Goal: Information Seeking & Learning: Learn about a topic

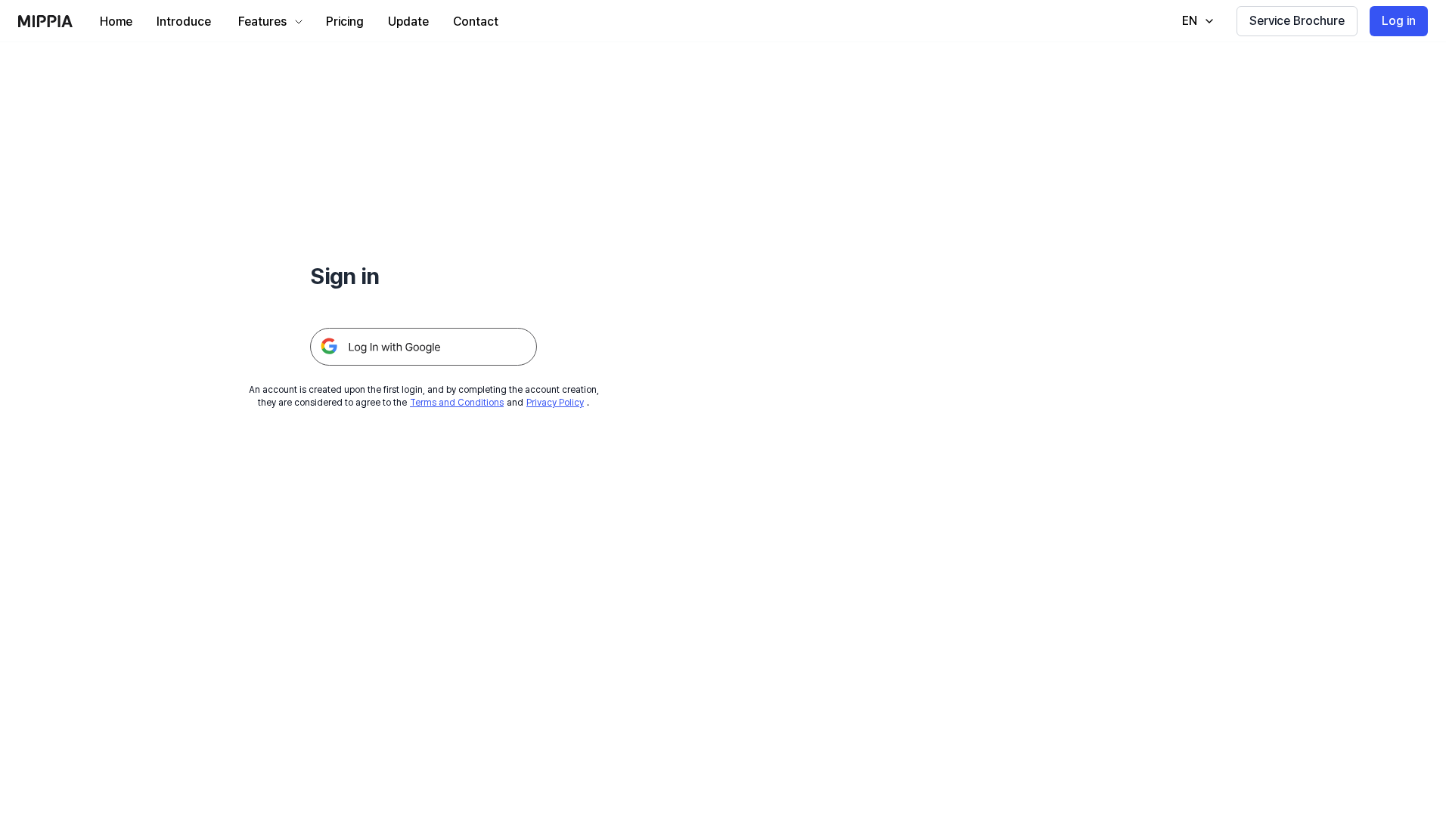
click at [458, 334] on img at bounding box center [423, 347] width 227 height 38
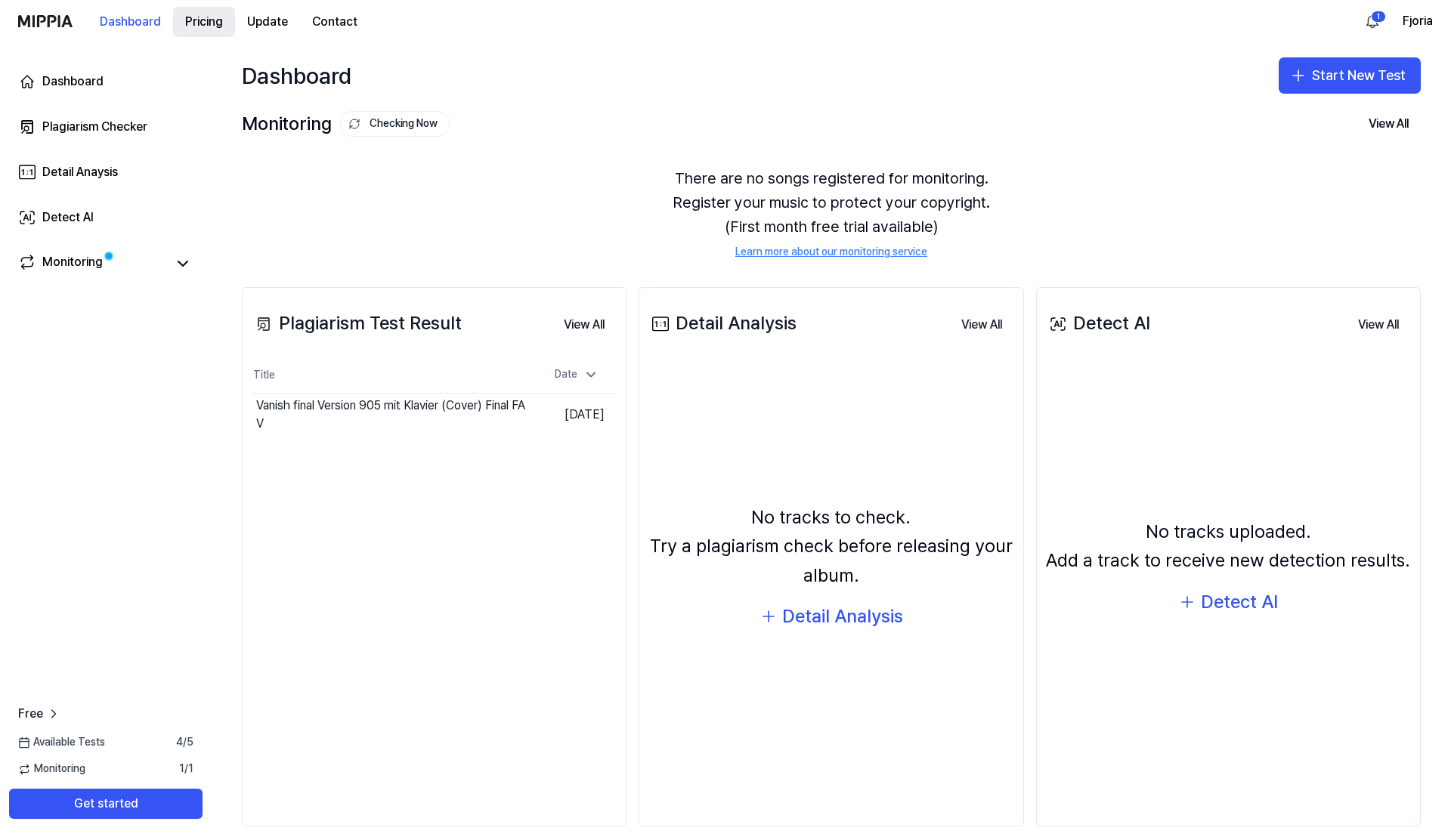
click at [205, 22] on button "Pricing" at bounding box center [204, 21] width 62 height 30
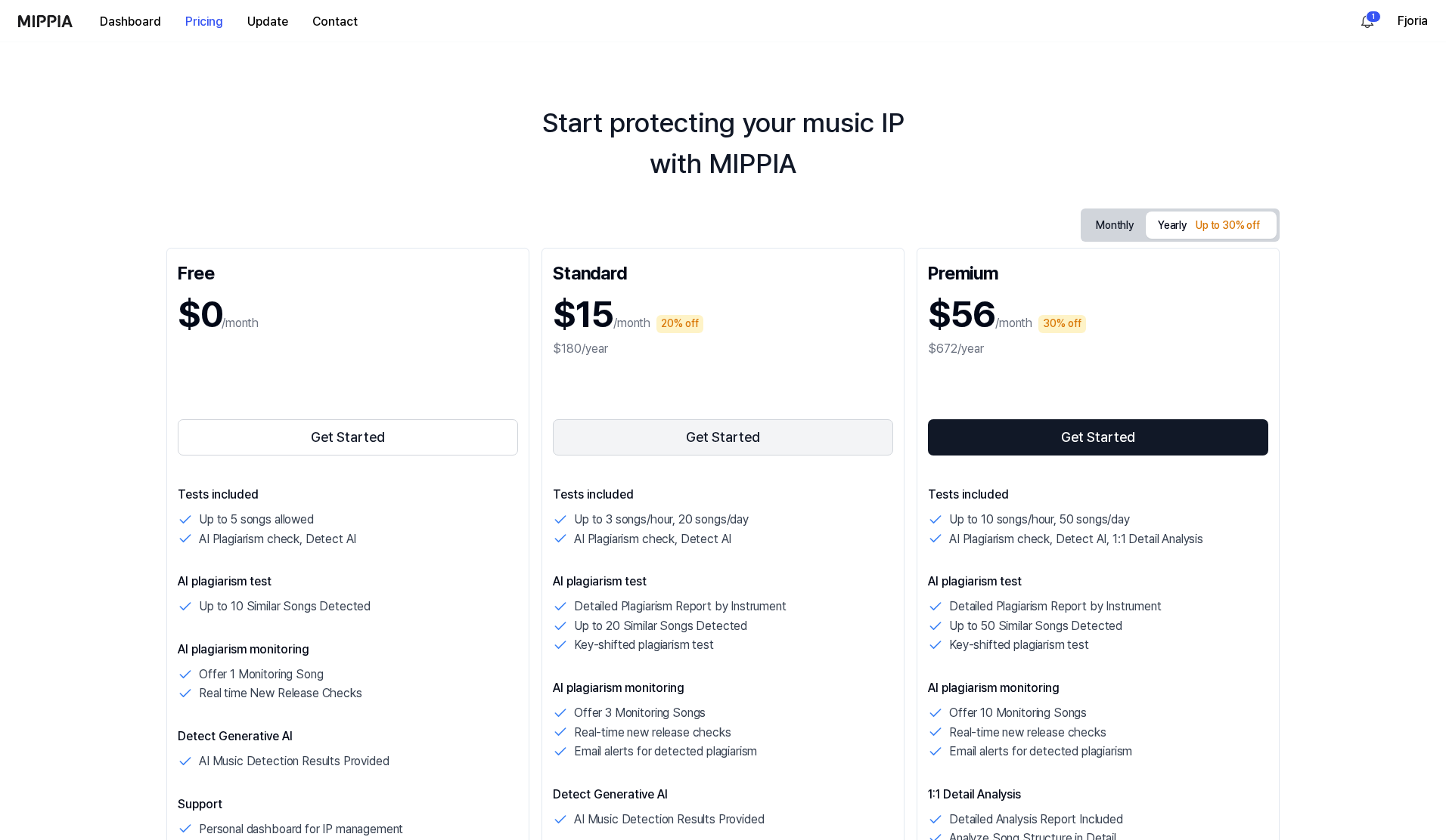
click at [761, 434] on button "Get Started" at bounding box center [723, 438] width 340 height 36
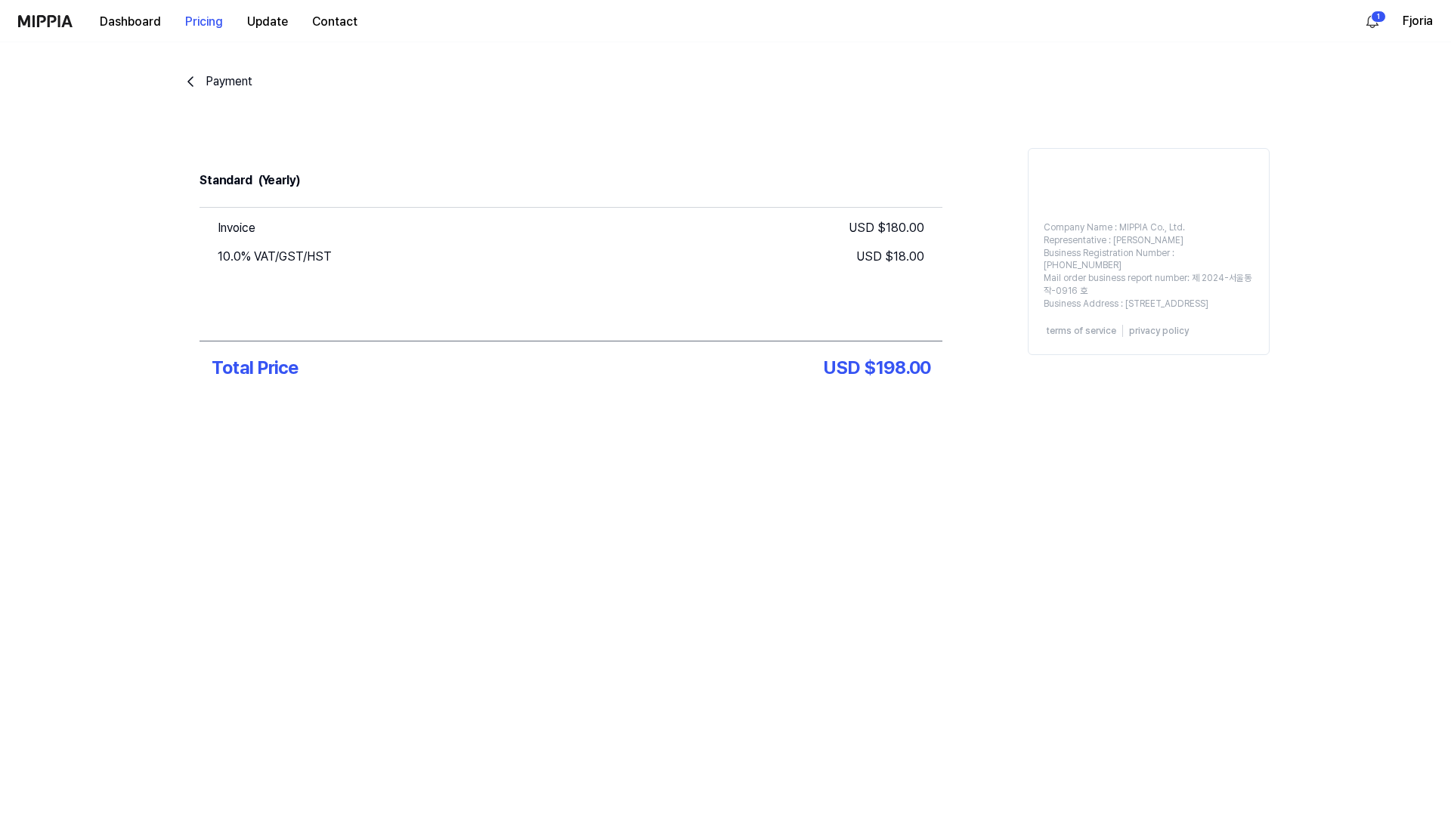
click at [195, 86] on icon "go back" at bounding box center [191, 82] width 18 height 18
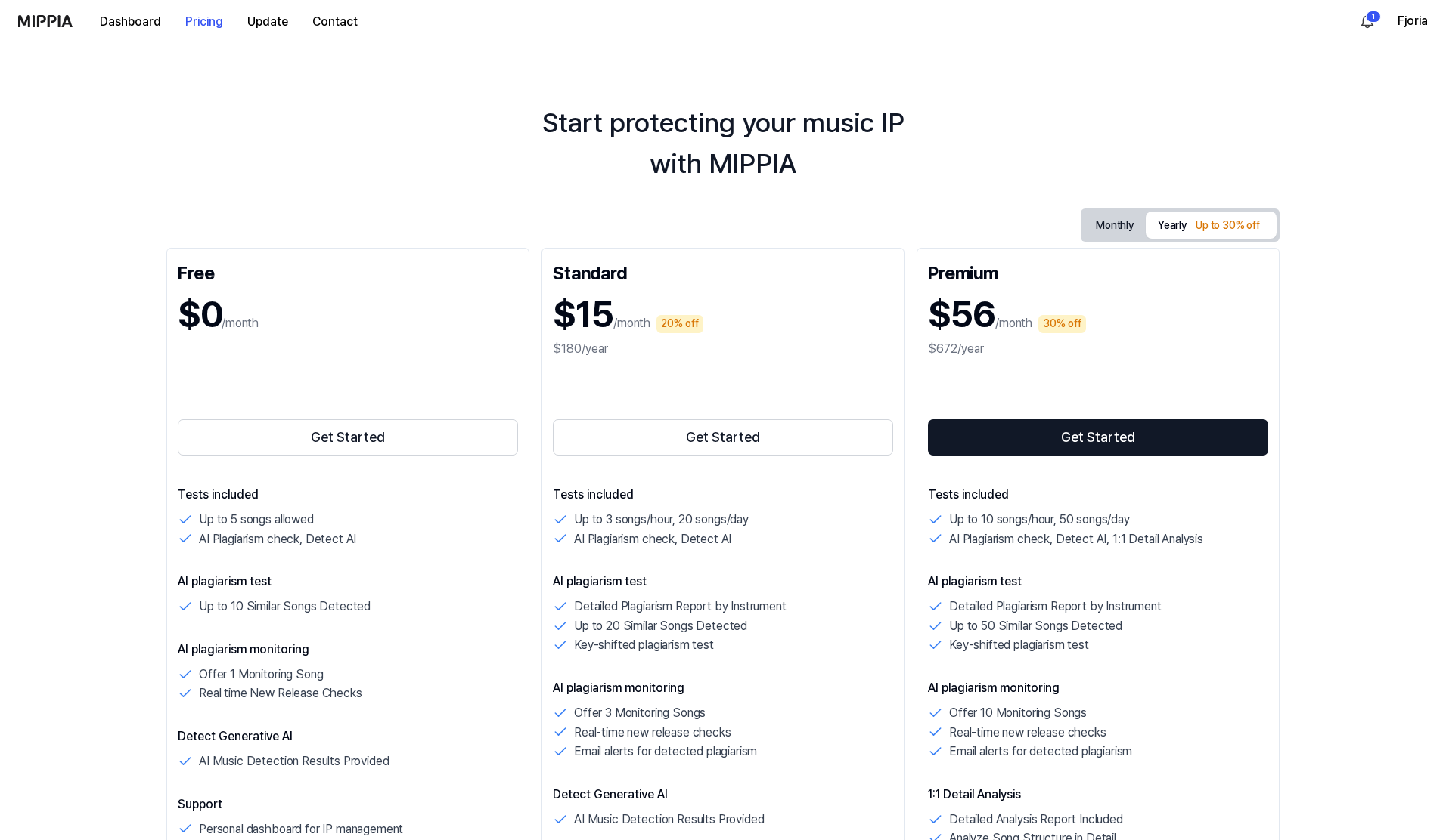
click at [1118, 220] on button "Monthly" at bounding box center [1115, 225] width 62 height 24
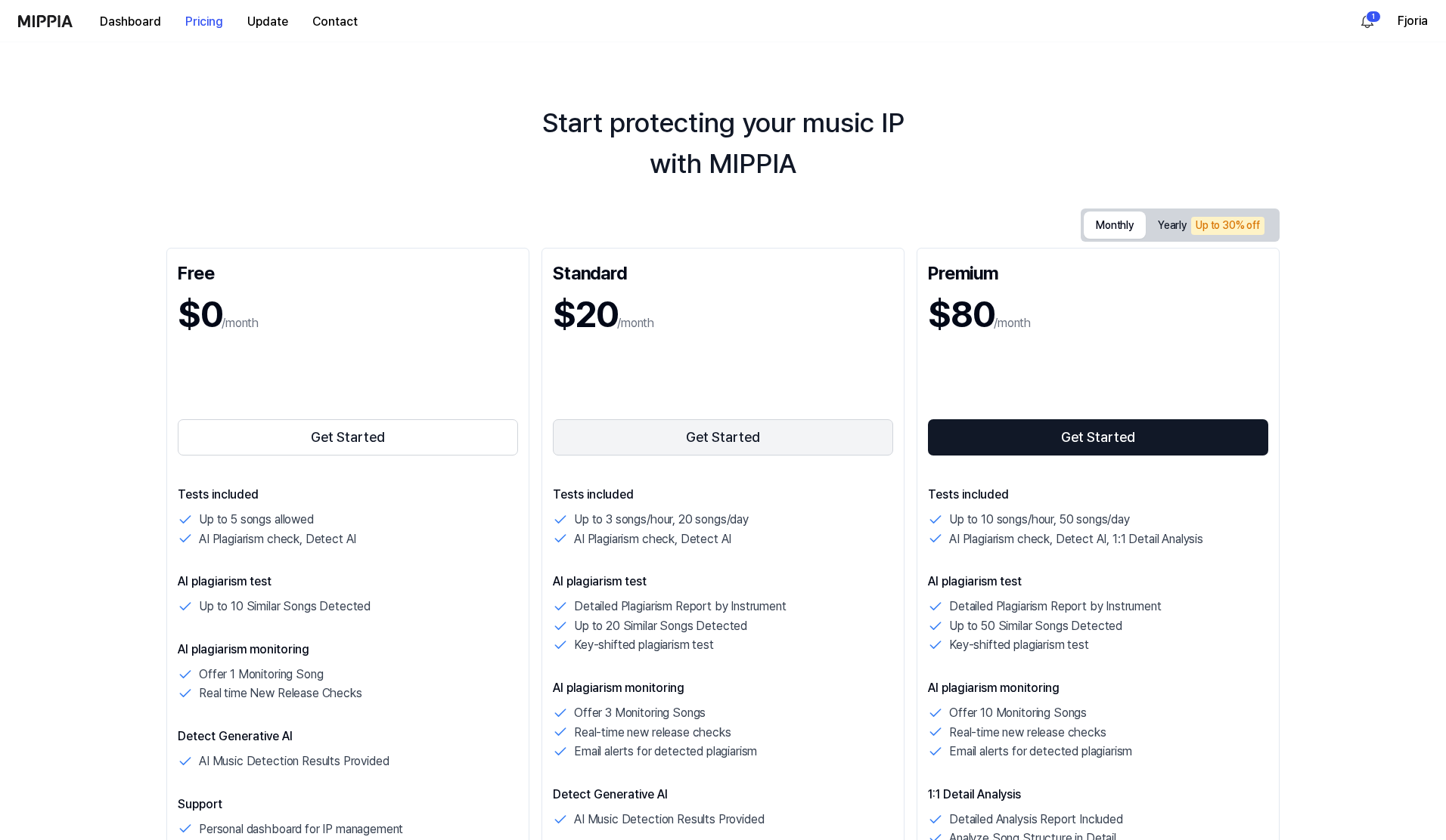
click at [695, 426] on button "Get Started" at bounding box center [723, 438] width 340 height 36
click at [1127, 223] on button "Monthly" at bounding box center [1115, 225] width 62 height 27
click at [773, 428] on button "Get Started" at bounding box center [723, 438] width 340 height 36
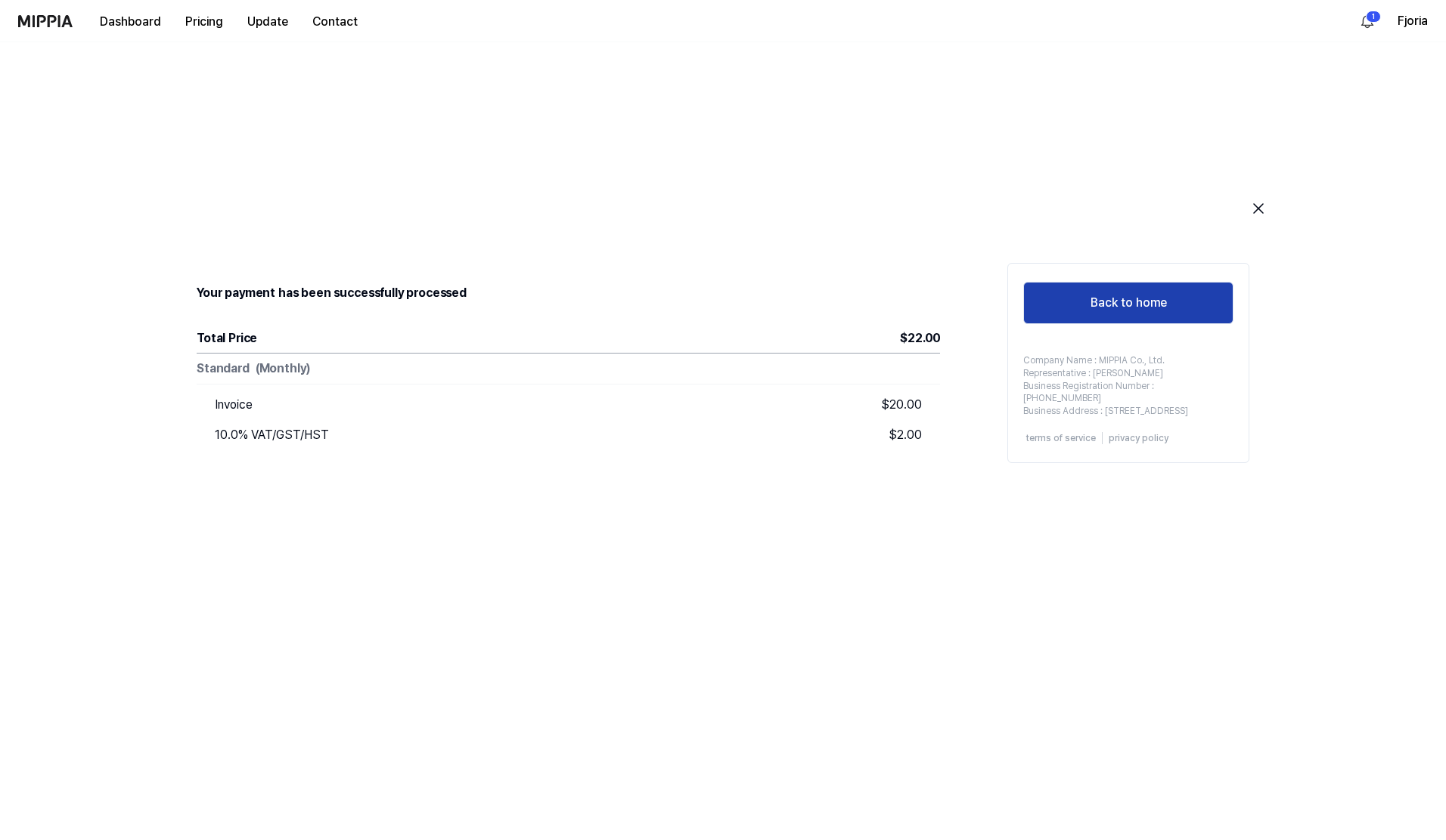
click at [1170, 312] on button "Back to home" at bounding box center [1128, 303] width 210 height 43
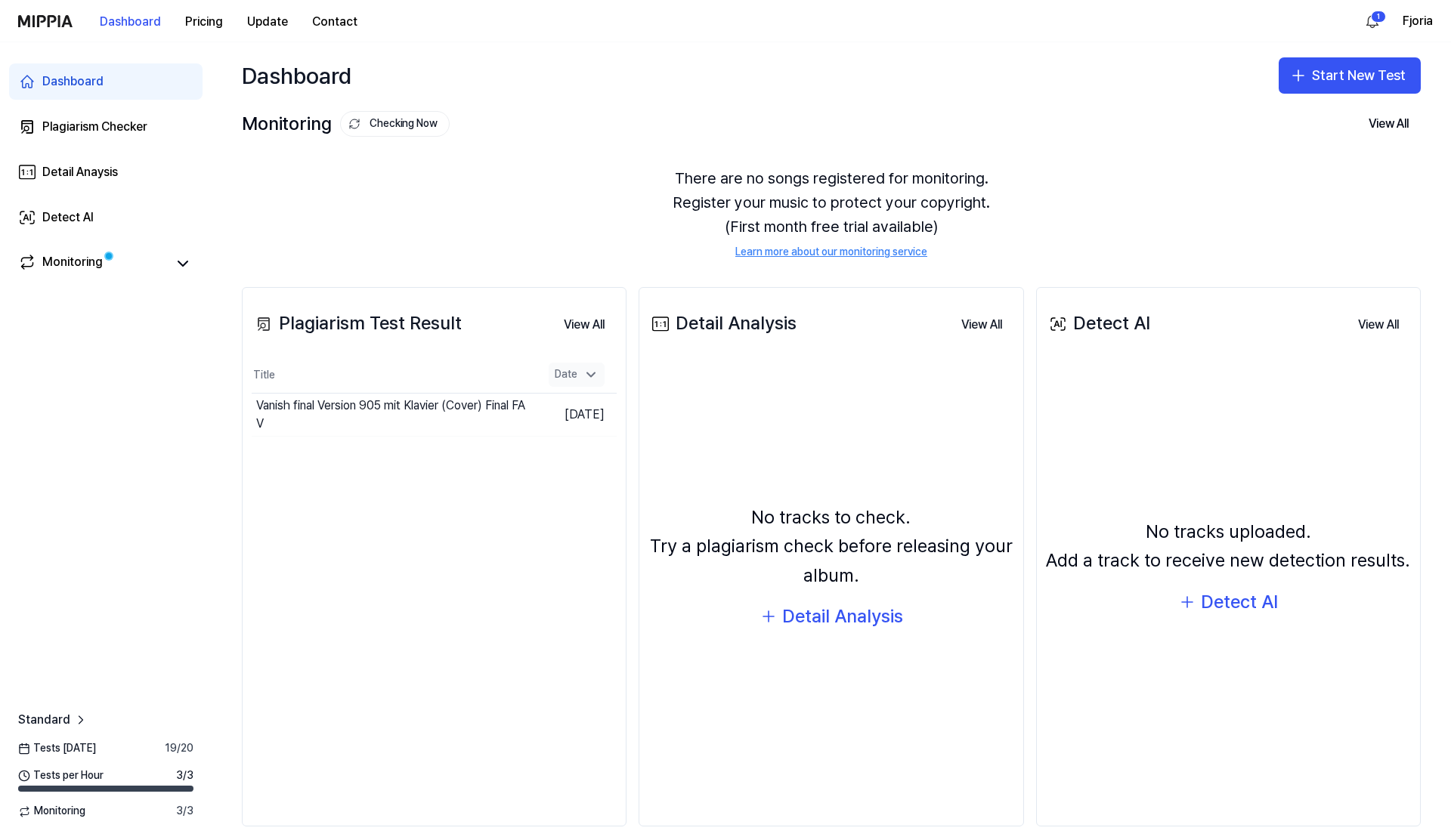
click at [591, 375] on icon at bounding box center [591, 375] width 15 height 15
click at [498, 416] on button "Go to Results" at bounding box center [484, 415] width 81 height 25
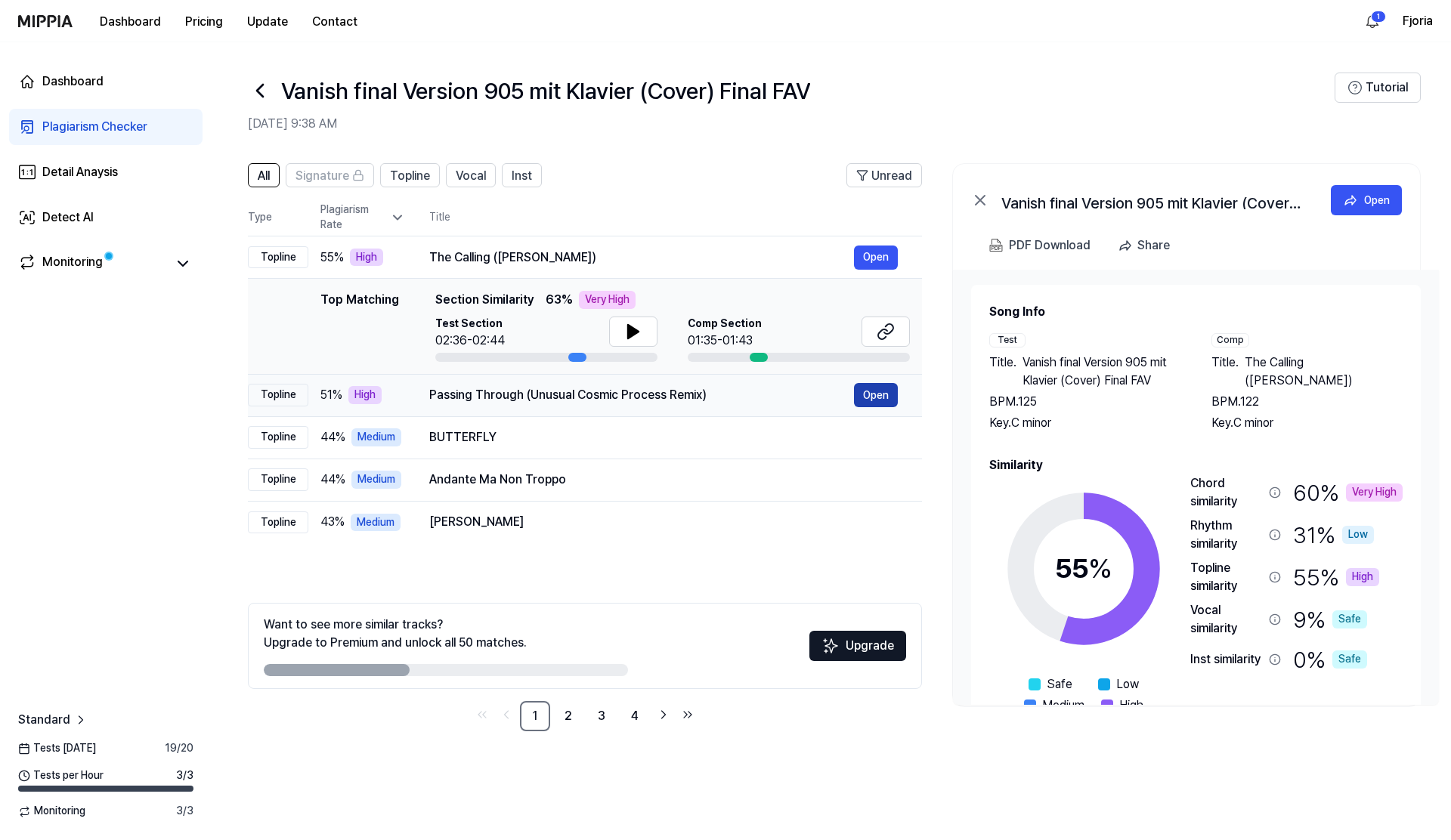
click at [872, 399] on button "Open" at bounding box center [876, 395] width 44 height 25
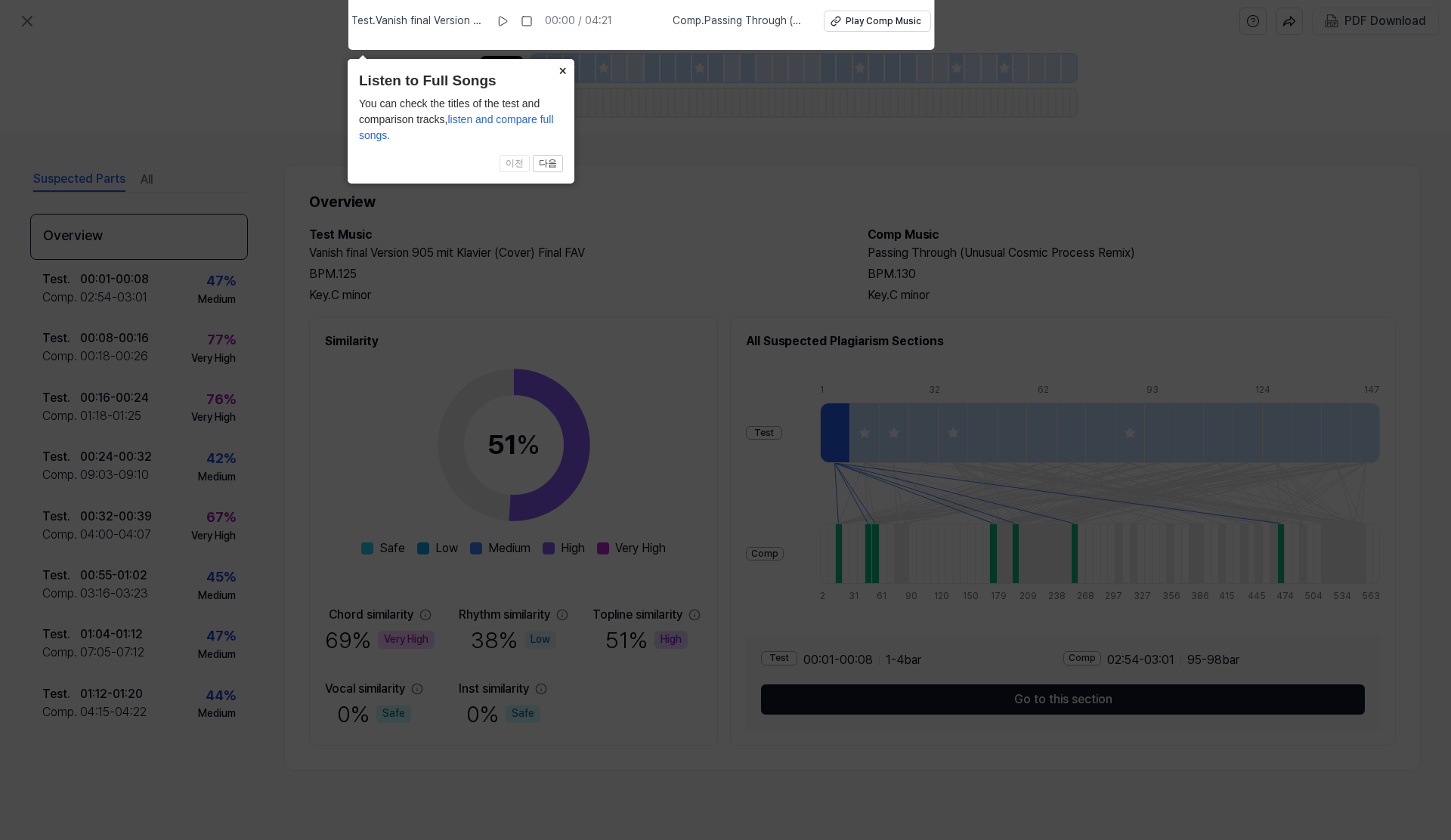
click at [563, 66] on button "×" at bounding box center [563, 70] width 25 height 21
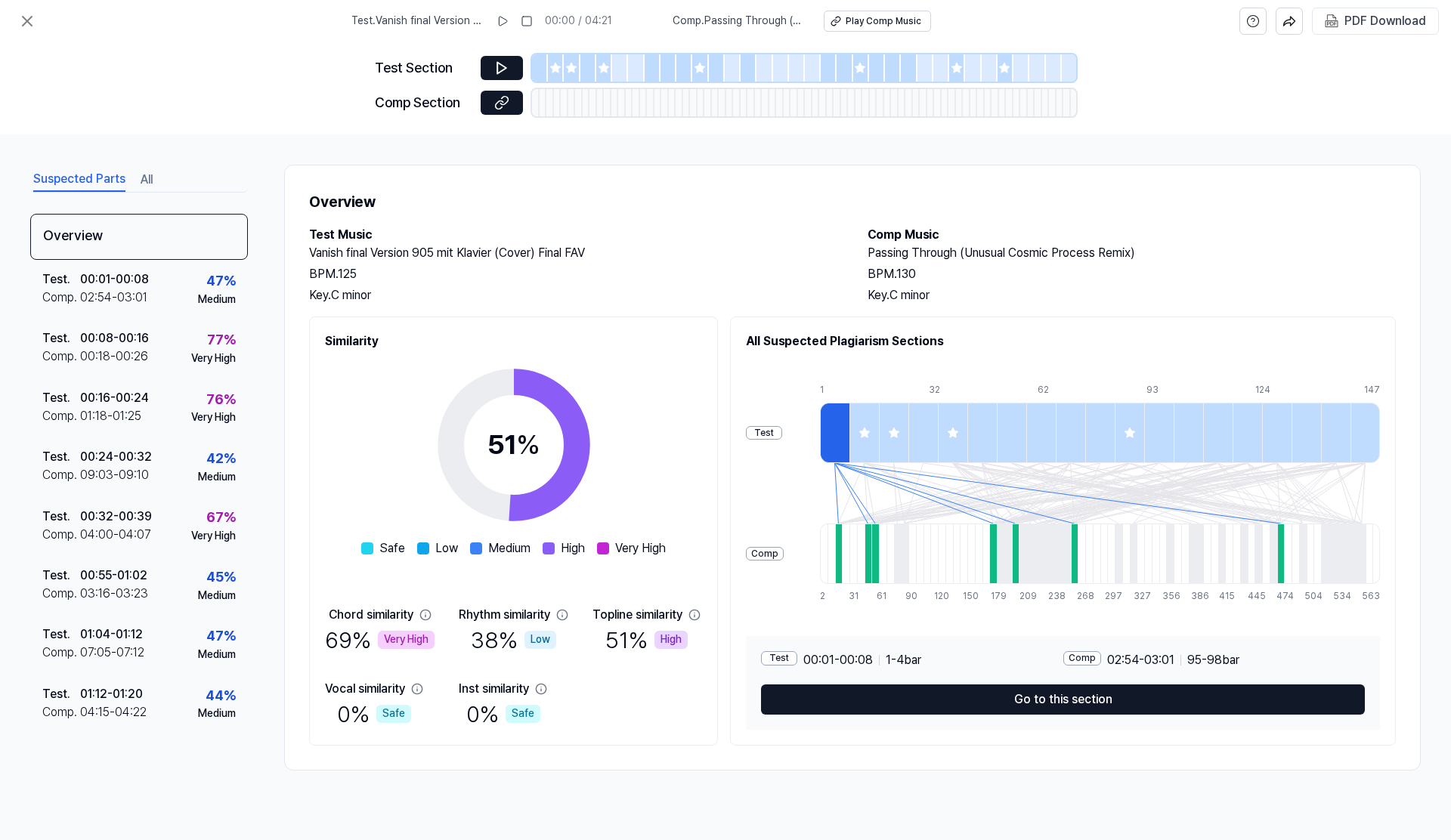
click at [1058, 699] on button "Go to this section" at bounding box center [1062, 699] width 604 height 30
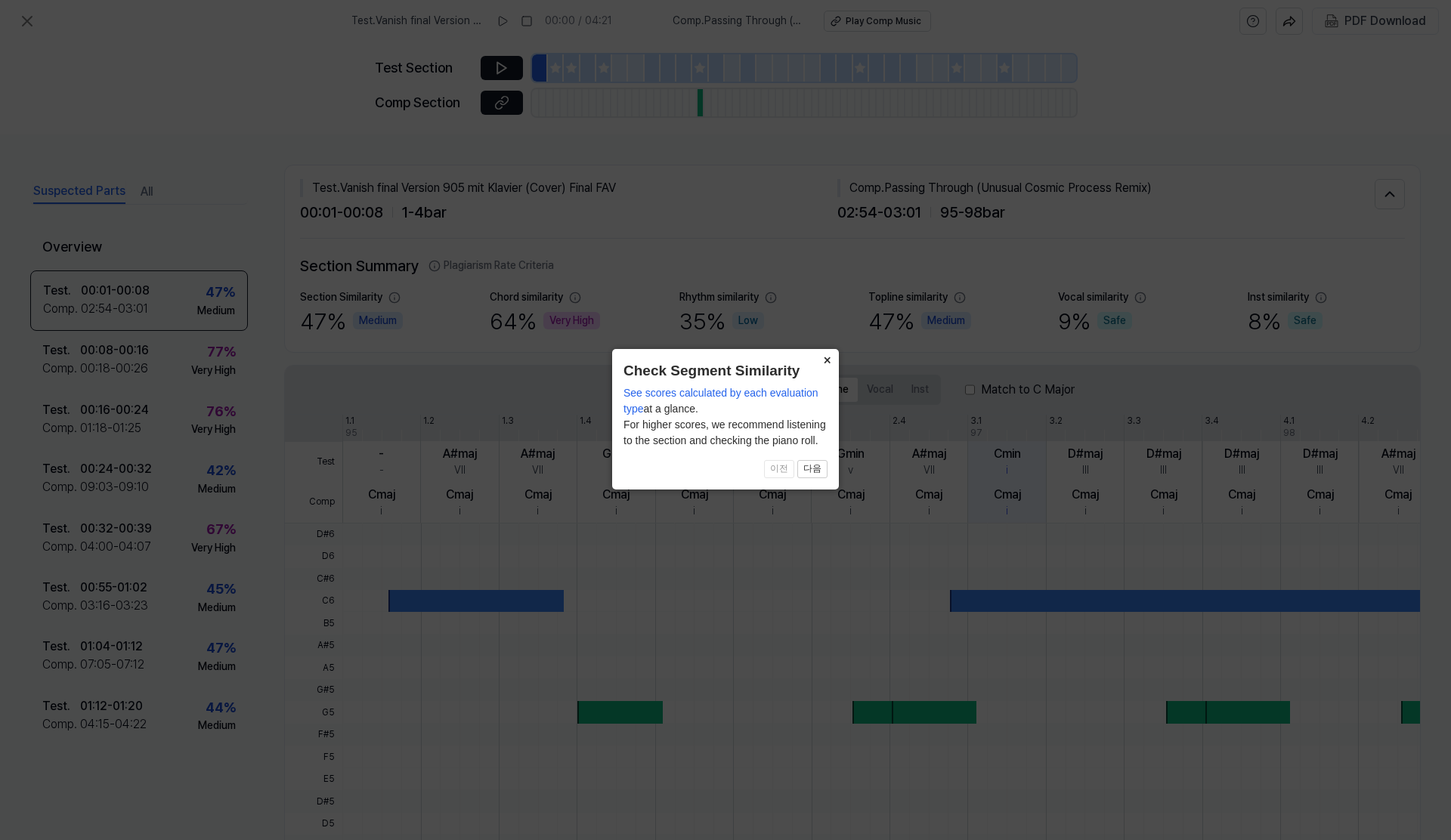
click at [829, 362] on button "×" at bounding box center [827, 360] width 25 height 21
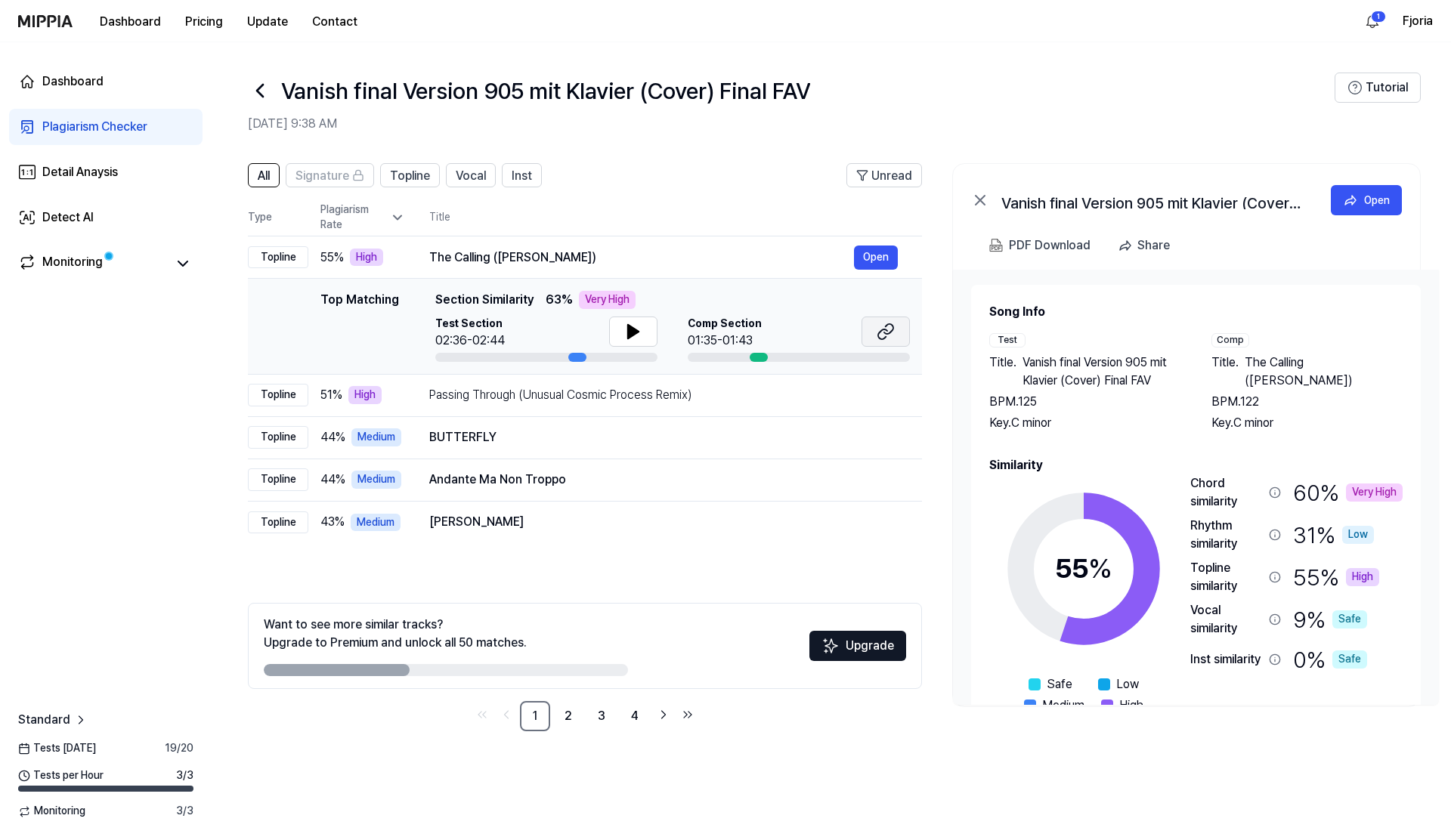
click at [882, 334] on icon at bounding box center [886, 332] width 18 height 18
click at [898, 333] on button at bounding box center [885, 331] width 48 height 30
click at [580, 403] on div "Passing Through (Unusual Cosmic Process Remix) Open" at bounding box center [663, 395] width 469 height 25
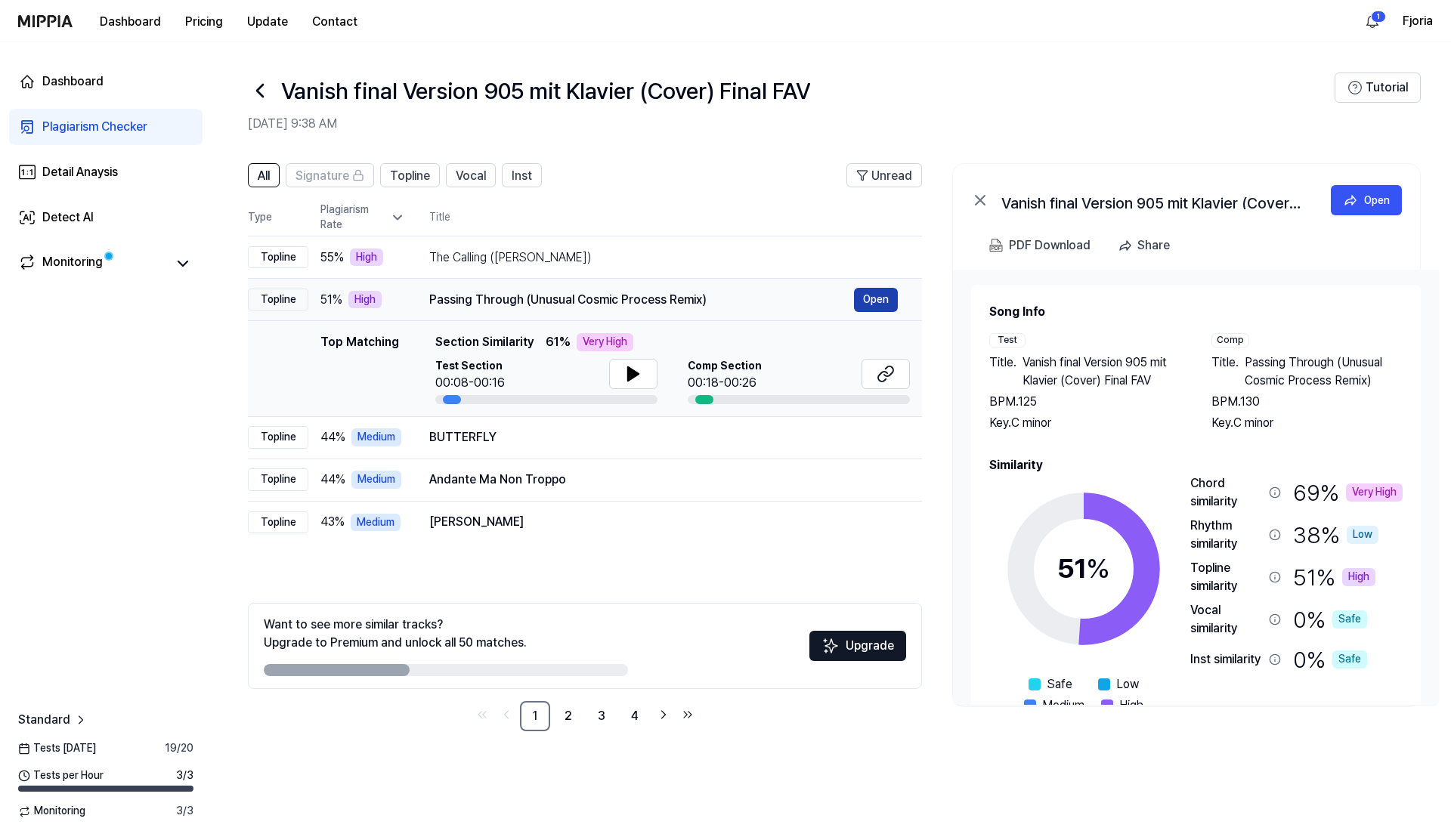
click at [887, 299] on button "Open" at bounding box center [876, 300] width 44 height 25
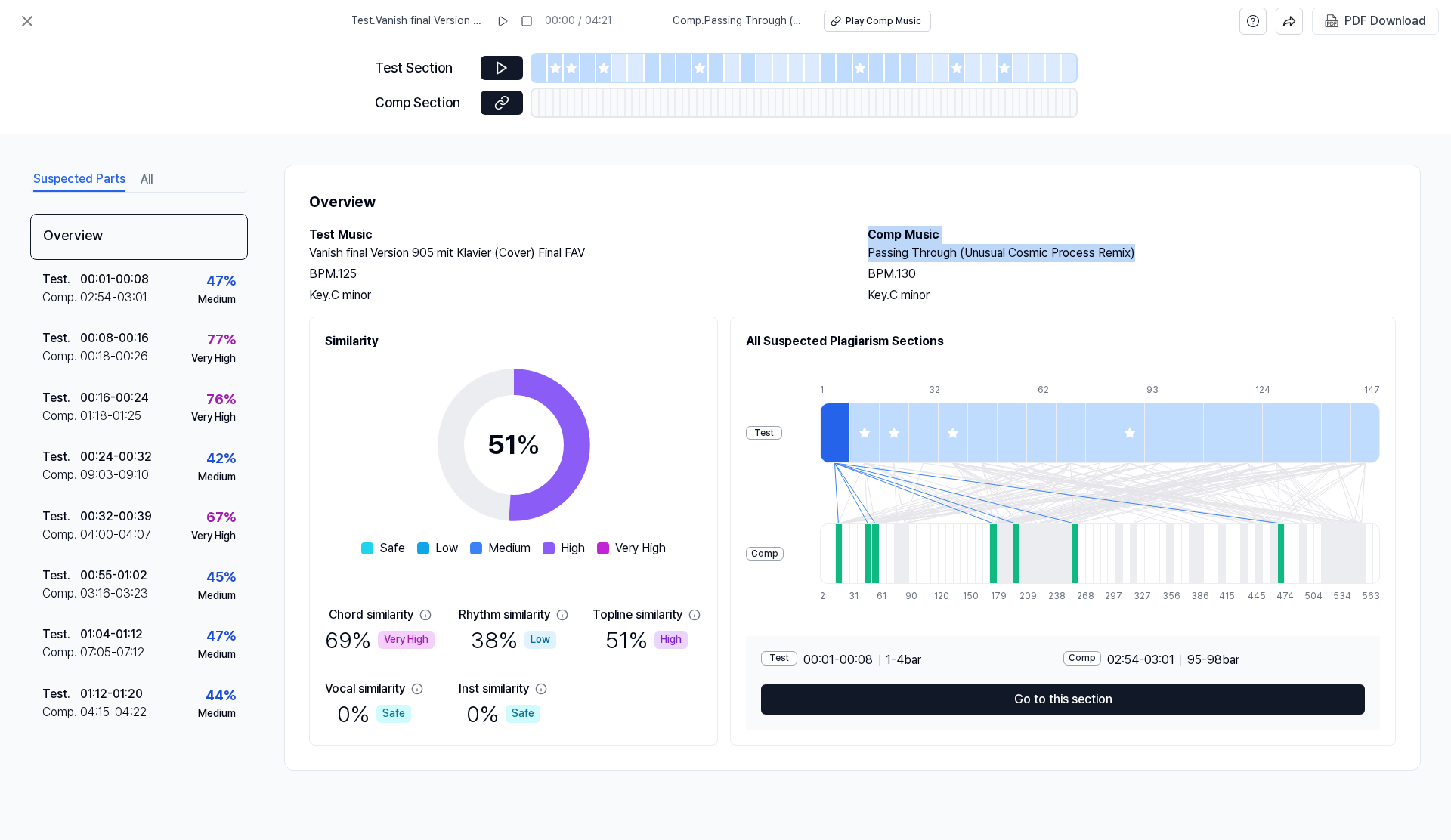
drag, startPoint x: 868, startPoint y: 235, endPoint x: 1161, endPoint y: 258, distance: 293.9
click at [1161, 258] on div "Comp Music Passing Through (Unusual Cosmic Process Remix) BPM. 130 Key. C minor" at bounding box center [1132, 265] width 528 height 79
copy div "Comp Music Passing Through (Unusual Cosmic Process Remix)"
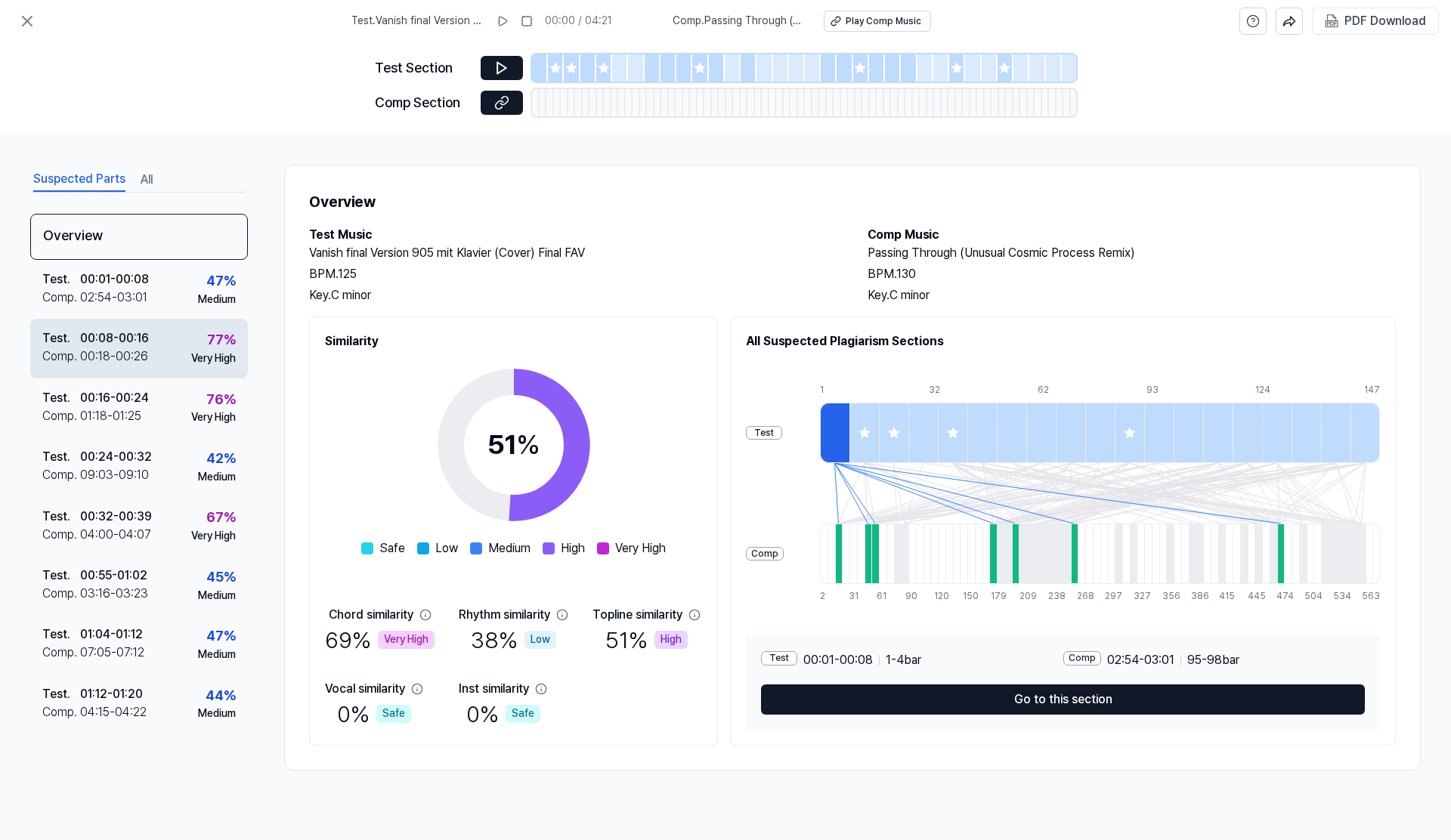
click at [148, 343] on div "00:08 - 00:16" at bounding box center [115, 339] width 69 height 18
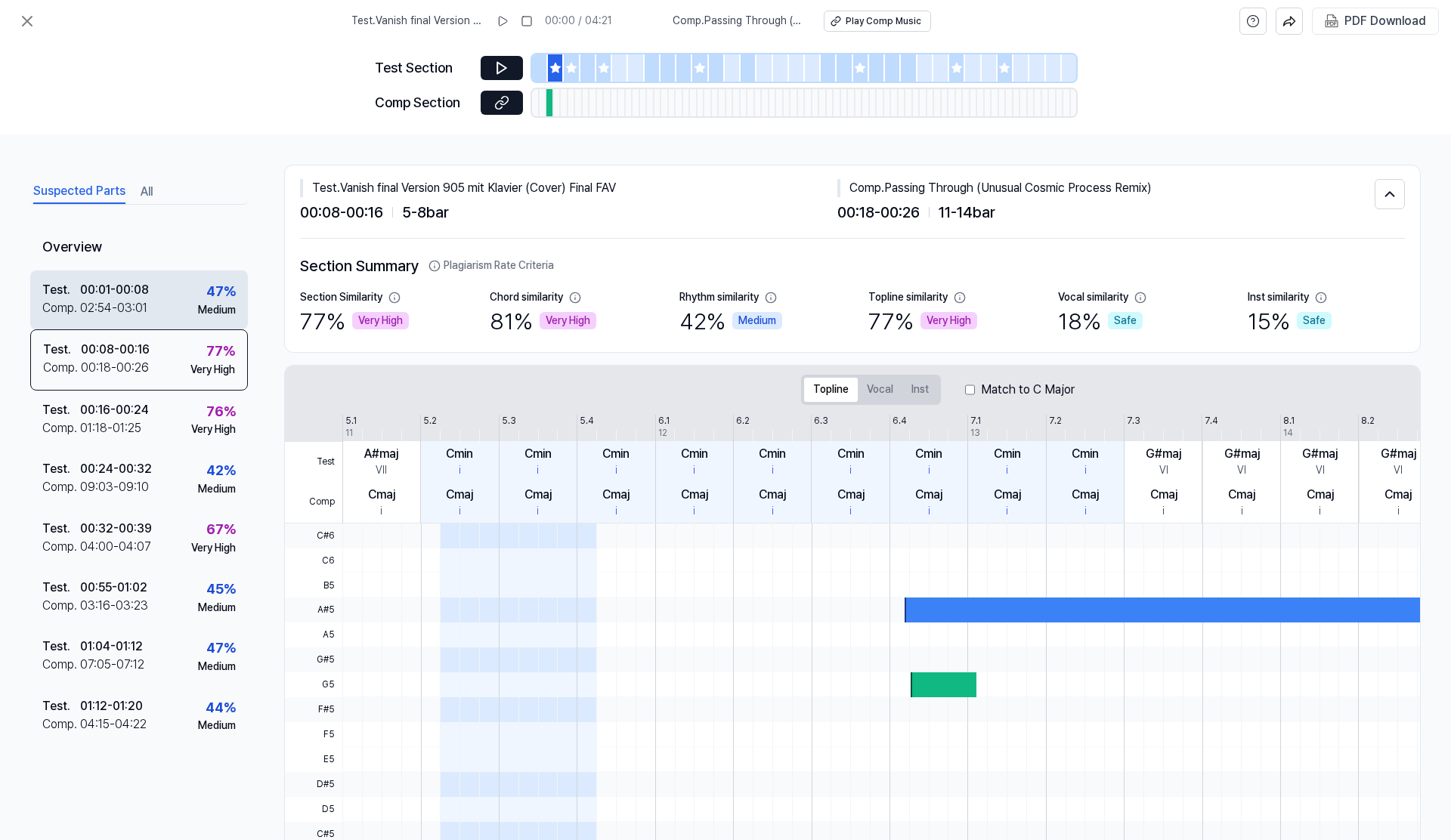
click at [134, 304] on div "02:54 - 03:01" at bounding box center [114, 308] width 67 height 18
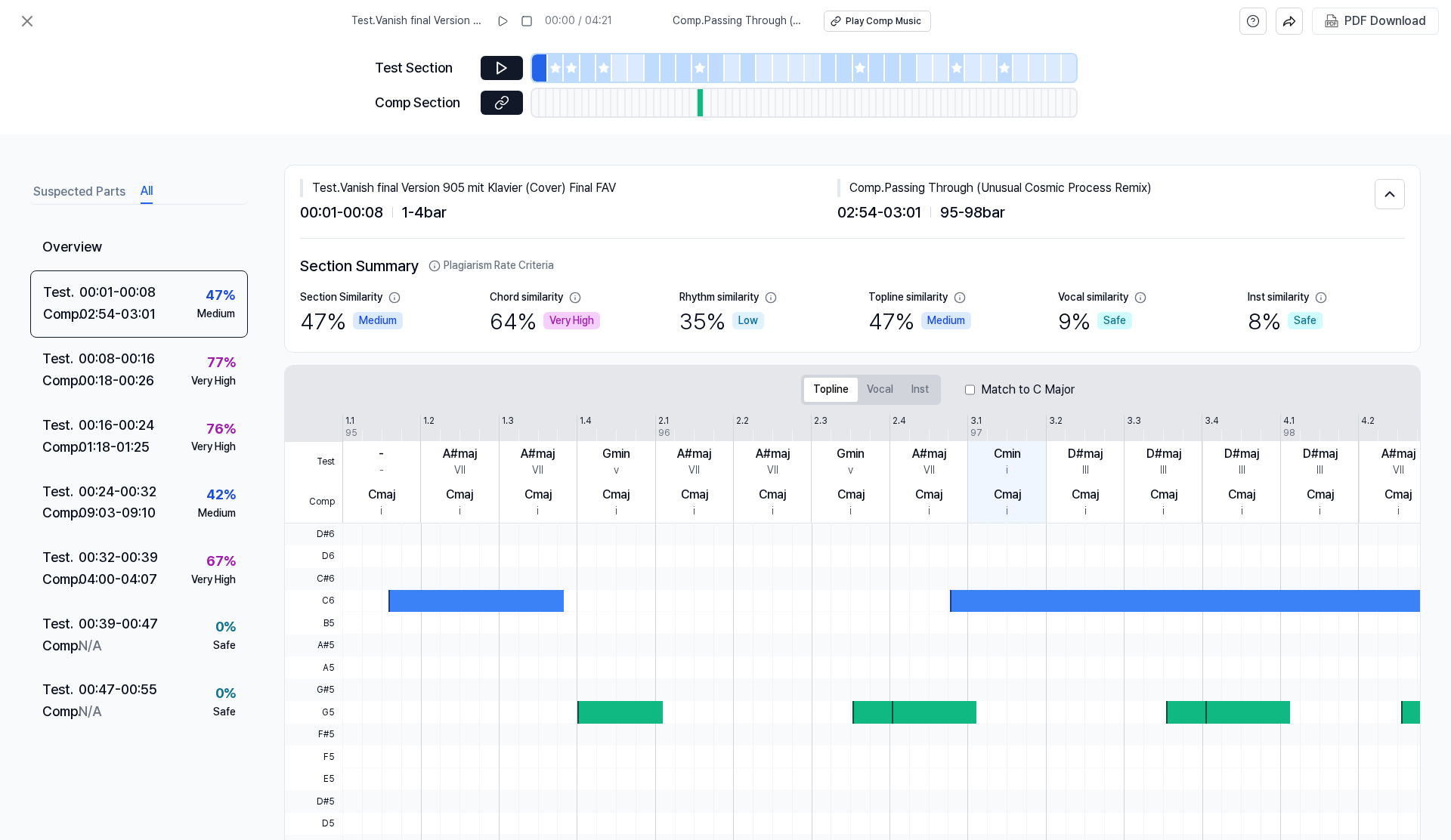
click at [146, 191] on button "All" at bounding box center [146, 192] width 12 height 25
click at [97, 194] on button "Suspected Parts" at bounding box center [79, 192] width 92 height 25
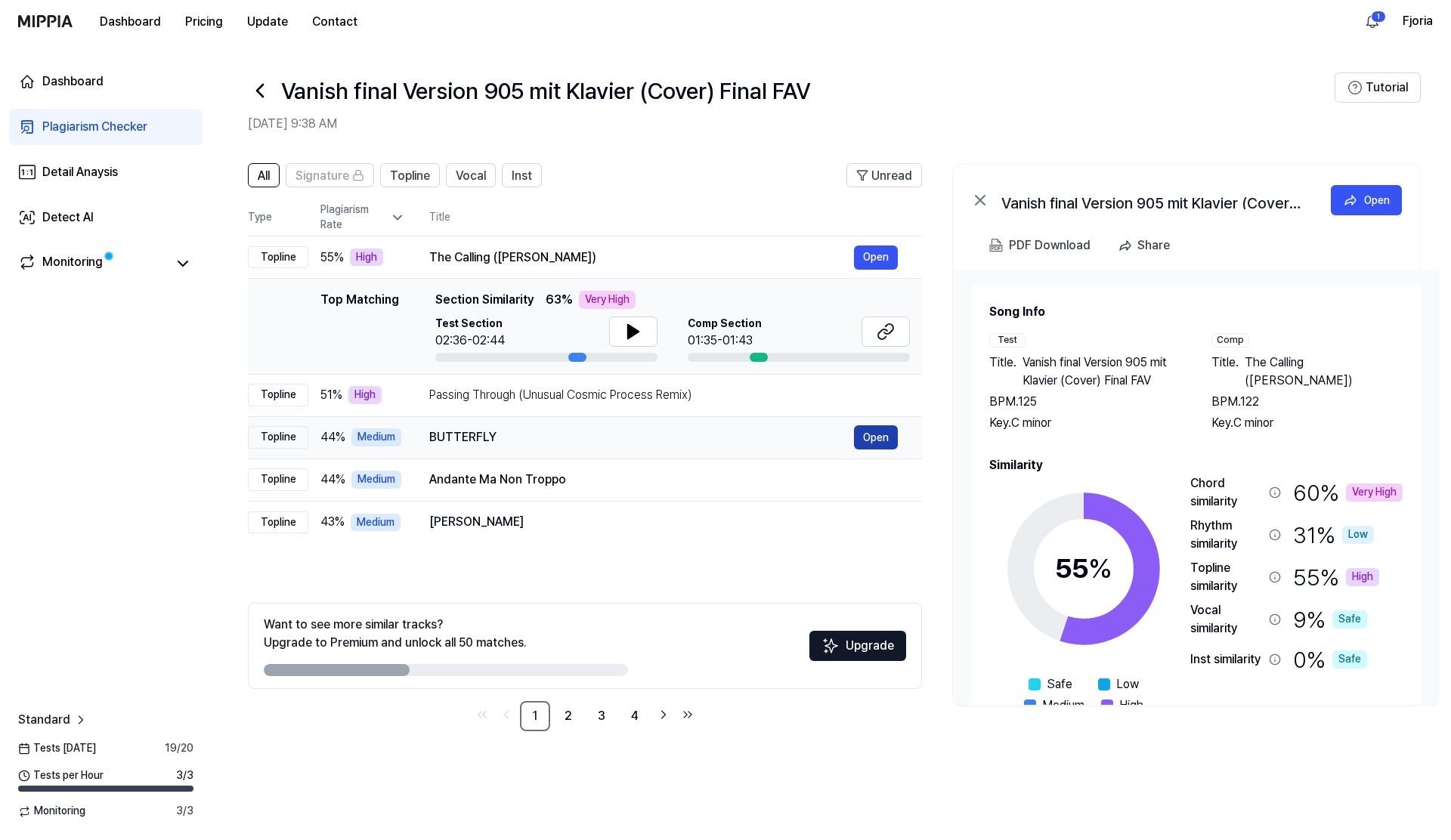
click at [885, 442] on button "Open" at bounding box center [876, 438] width 44 height 25
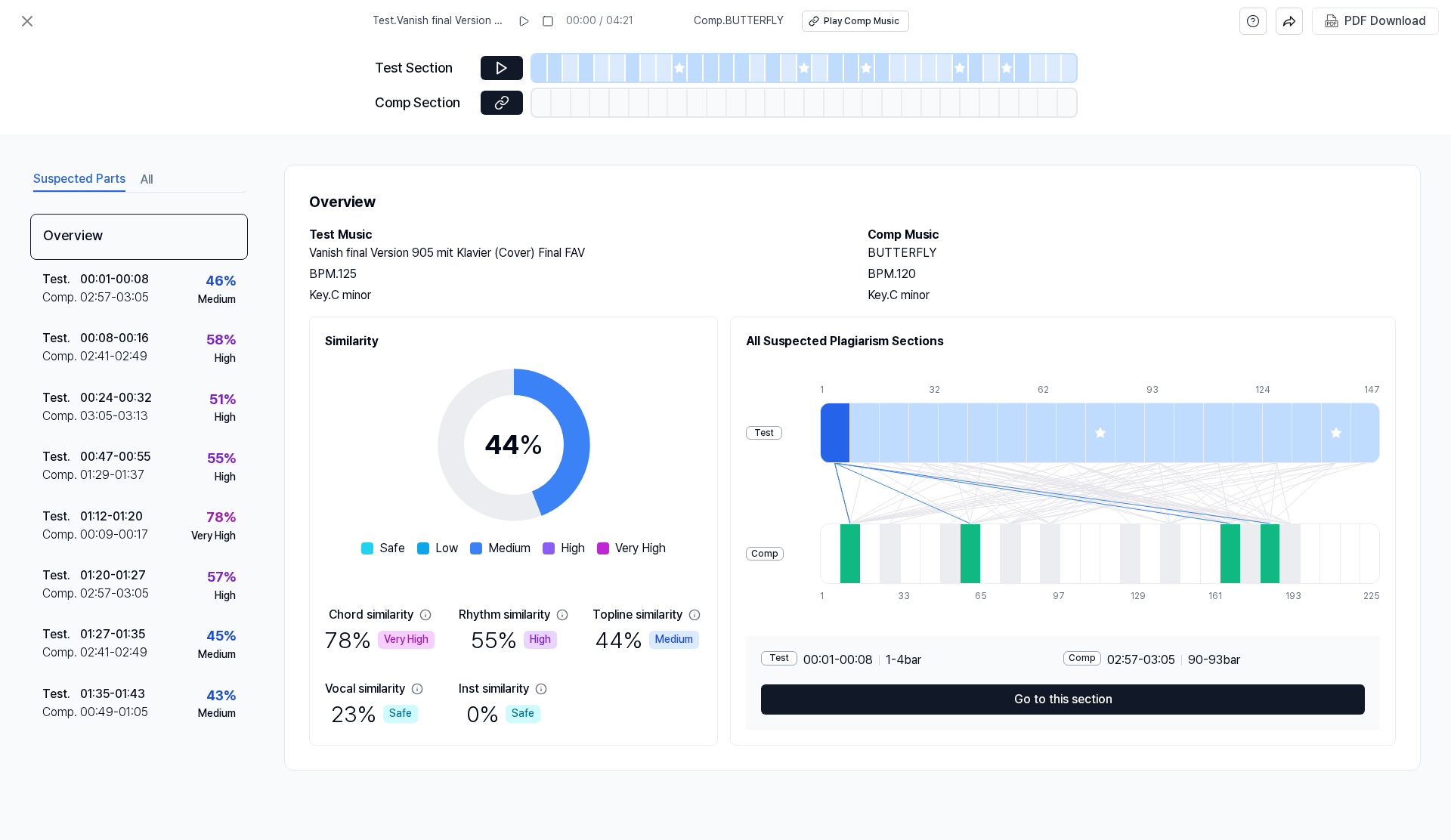
click at [855, 573] on div at bounding box center [849, 554] width 20 height 61
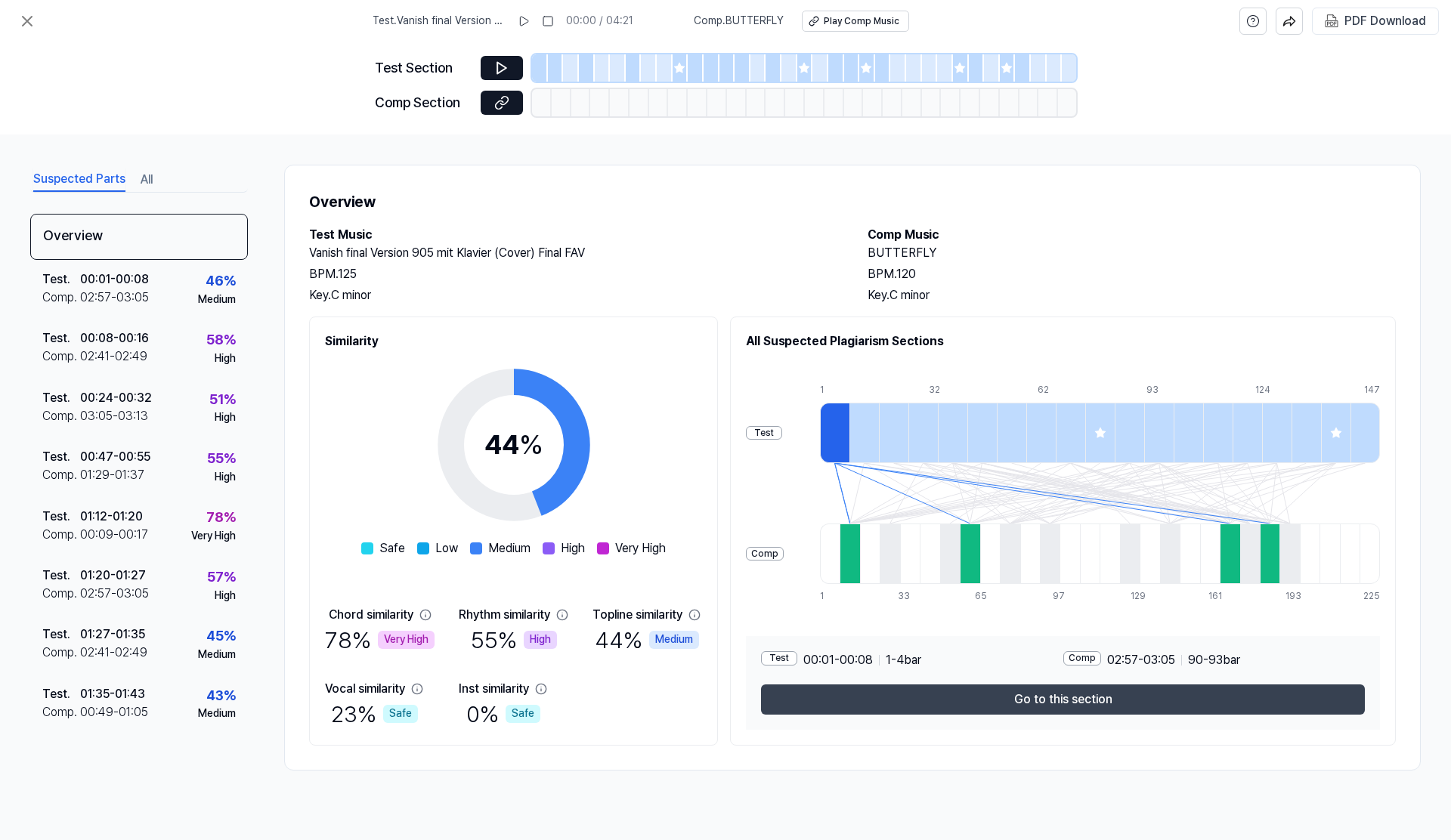
click at [950, 713] on button "Go to this section" at bounding box center [1062, 699] width 604 height 30
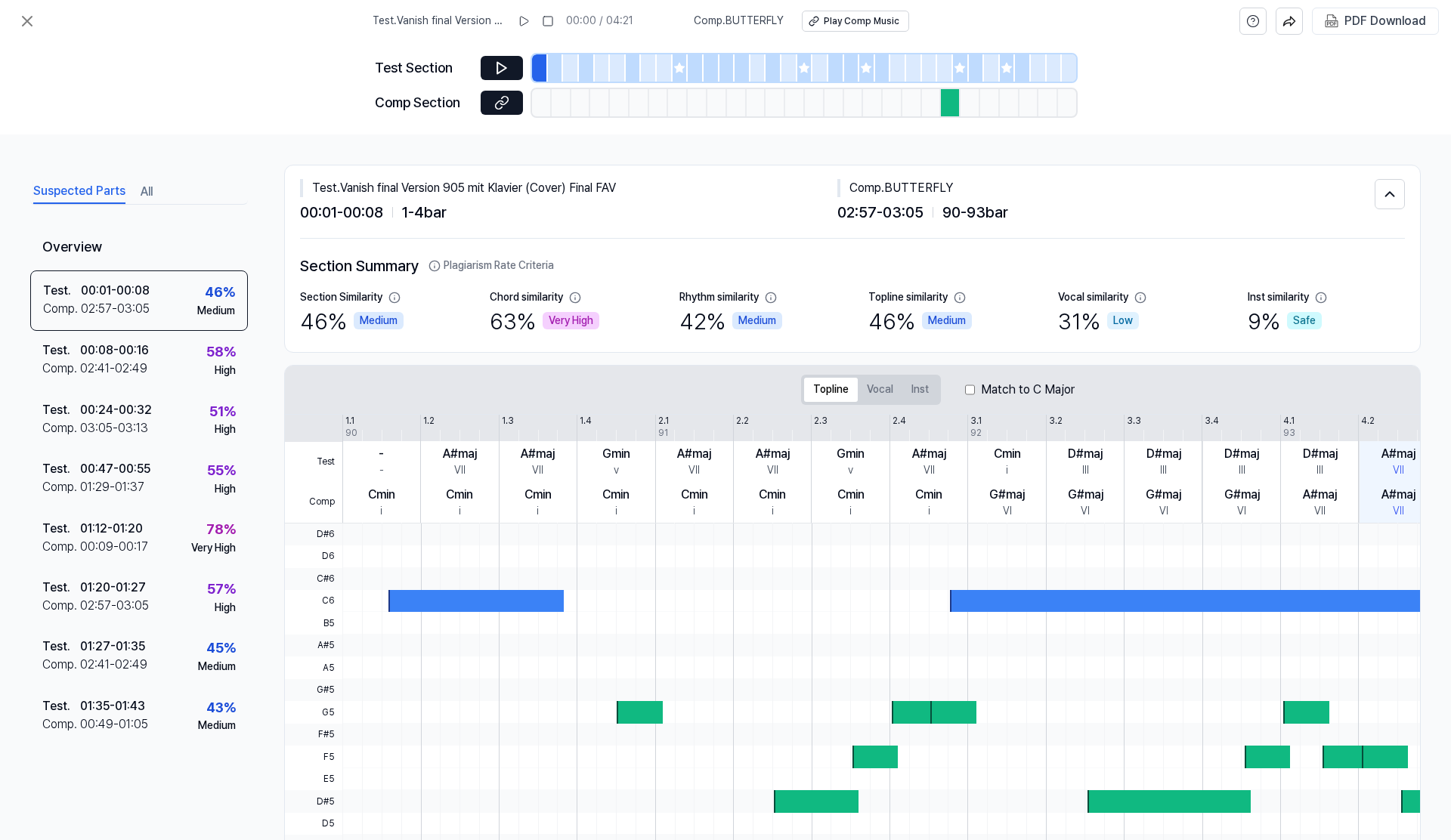
click at [525, 605] on div at bounding box center [476, 601] width 176 height 22
click at [568, 325] on div "Very High" at bounding box center [570, 321] width 56 height 18
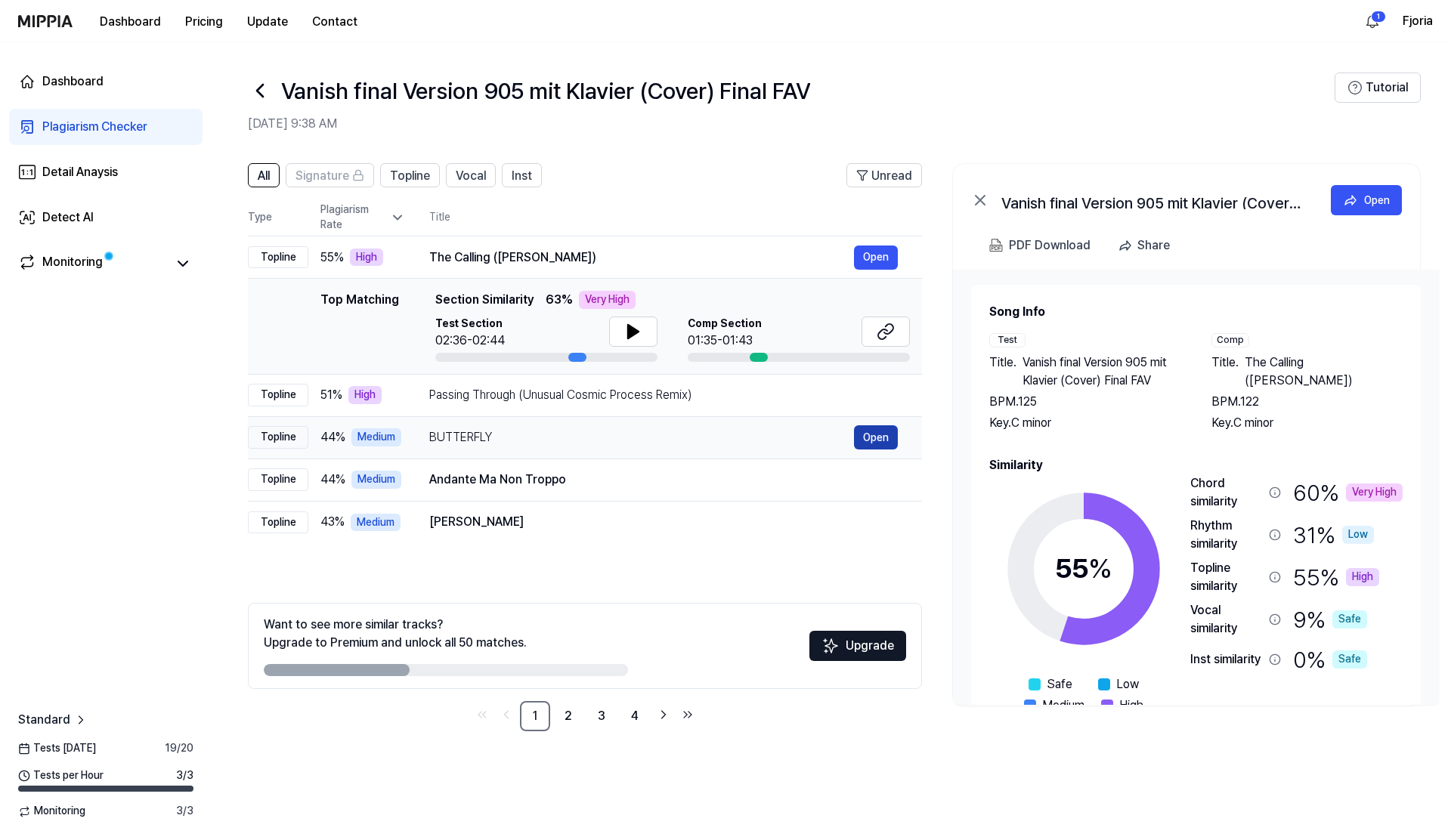
click at [887, 442] on button "Open" at bounding box center [876, 438] width 44 height 25
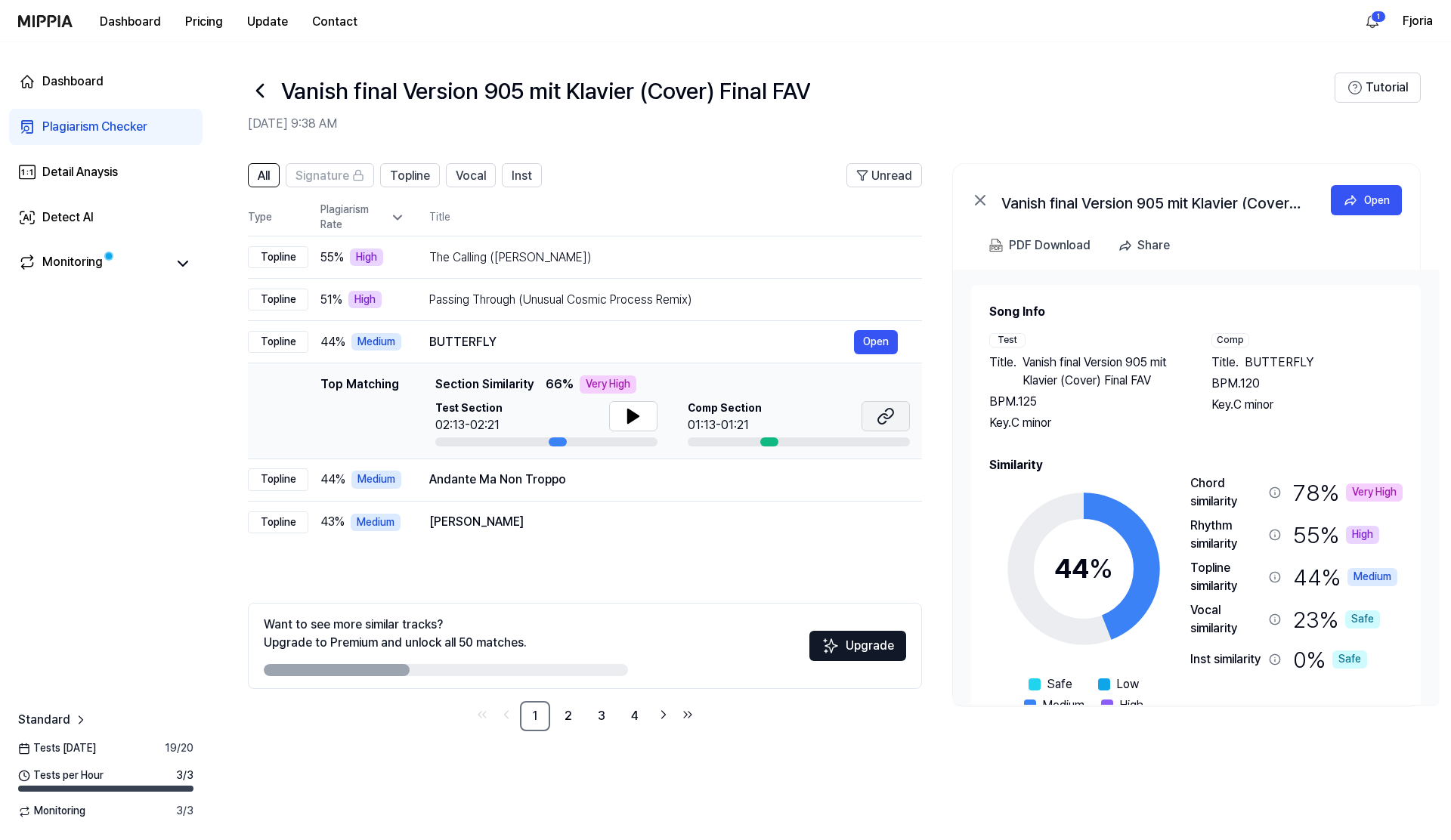
click at [888, 422] on icon at bounding box center [886, 416] width 18 height 18
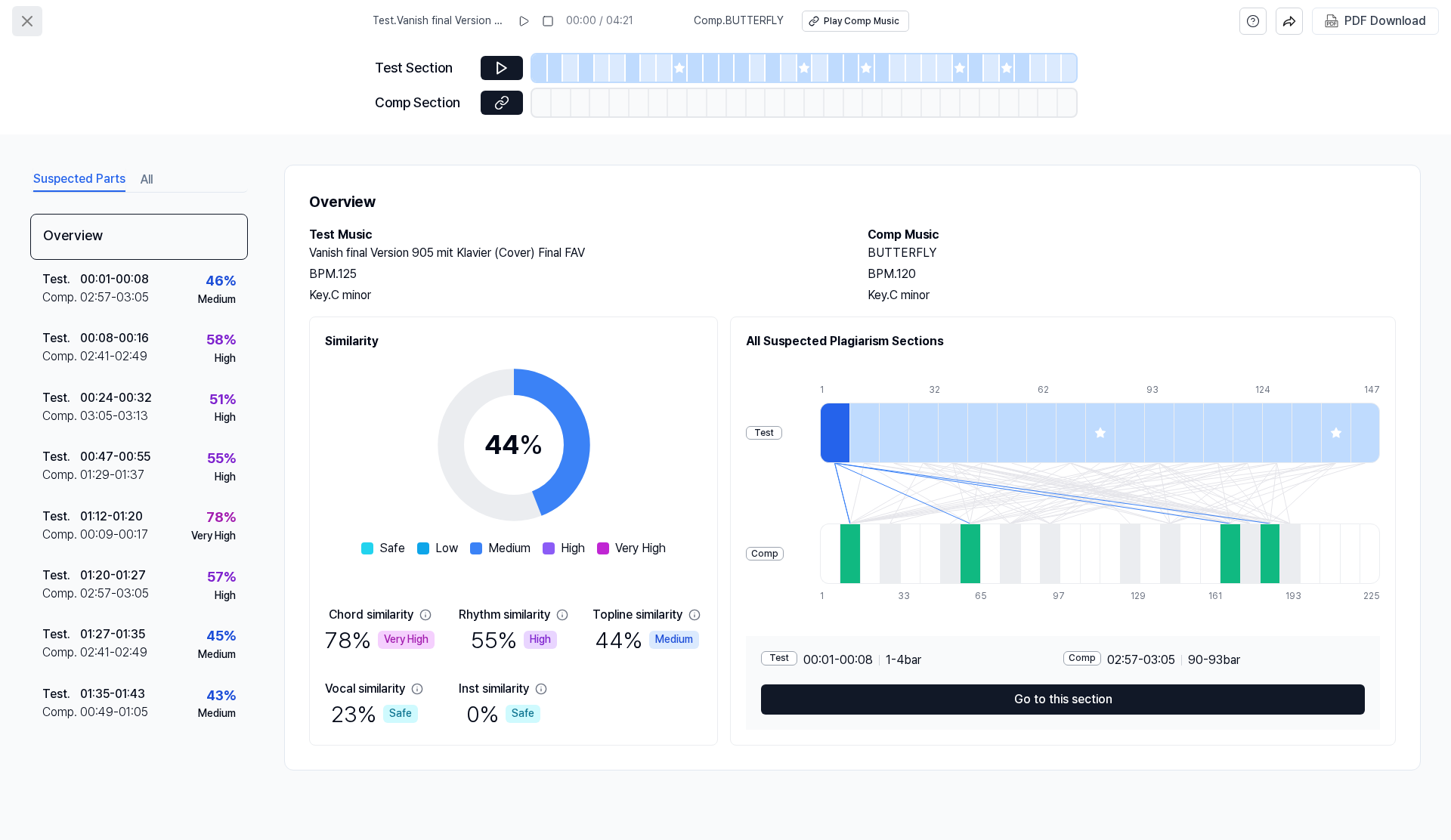
click at [26, 16] on icon at bounding box center [27, 21] width 18 height 18
